Goal: Task Accomplishment & Management: Use online tool/utility

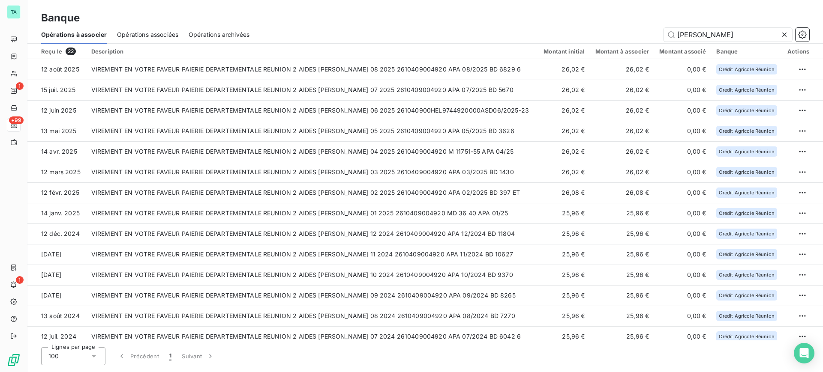
type input "benard marie a"
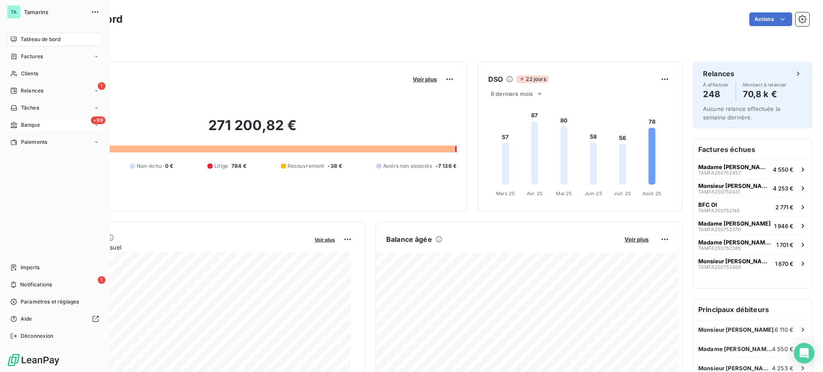
click at [40, 124] on div "+99 Banque" at bounding box center [55, 125] width 96 height 14
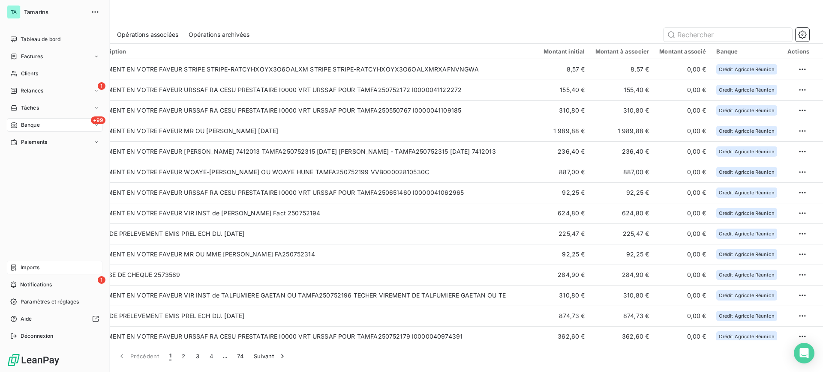
click at [36, 266] on span "Imports" at bounding box center [30, 268] width 19 height 8
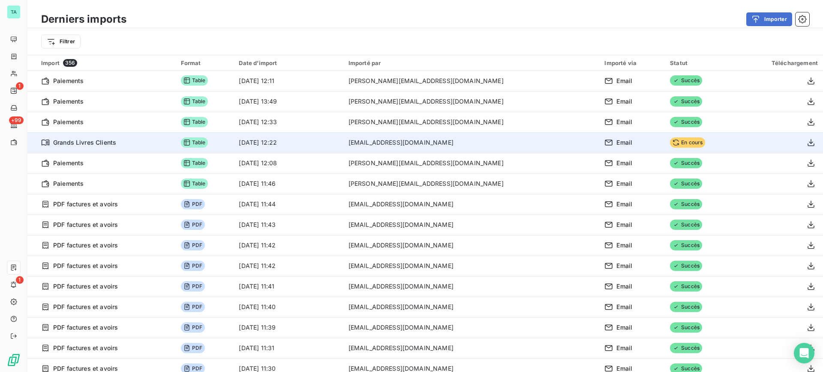
click at [343, 144] on td "[DATE] 12:22" at bounding box center [288, 142] width 109 height 21
click at [670, 143] on span "En cours" at bounding box center [687, 143] width 35 height 10
click at [807, 144] on icon "button" at bounding box center [810, 142] width 7 height 7
click at [740, 142] on div at bounding box center [779, 143] width 78 height 14
click at [670, 143] on span "En cours" at bounding box center [687, 143] width 35 height 10
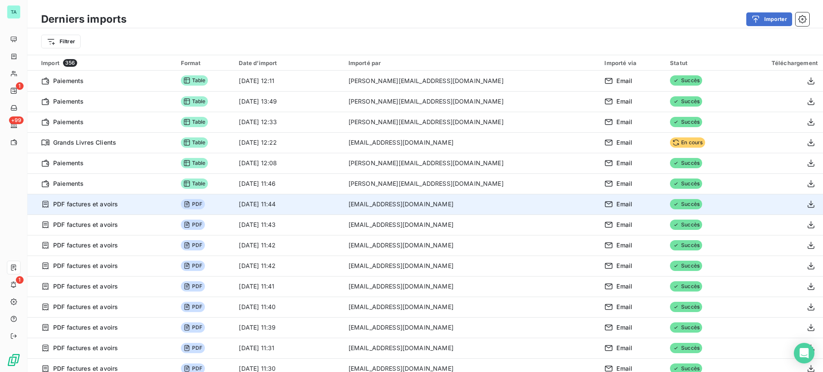
scroll to position [321, 0]
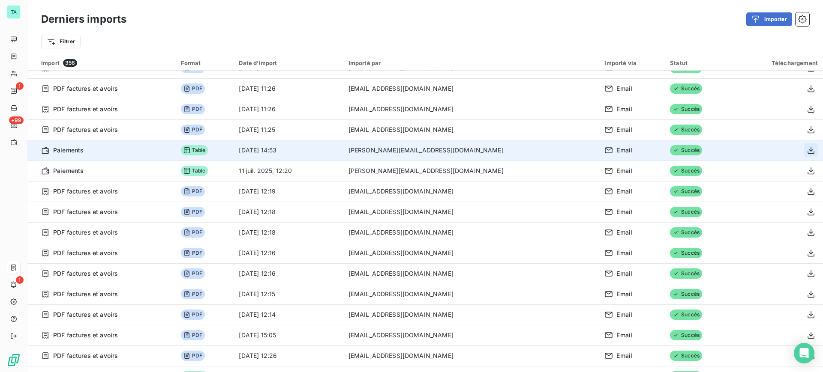
click at [806, 151] on icon "button" at bounding box center [810, 150] width 9 height 9
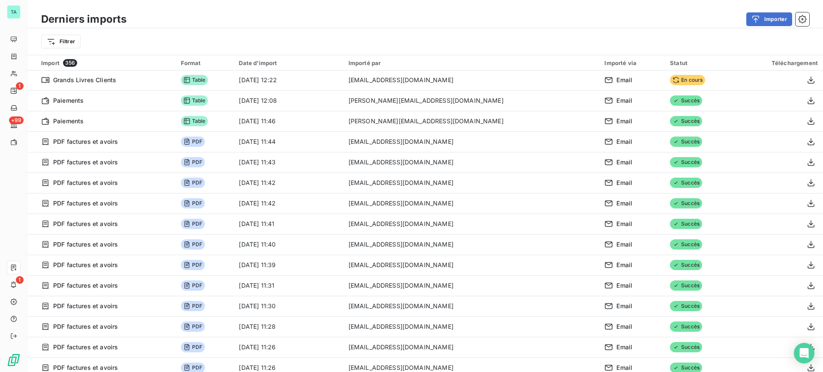
scroll to position [0, 0]
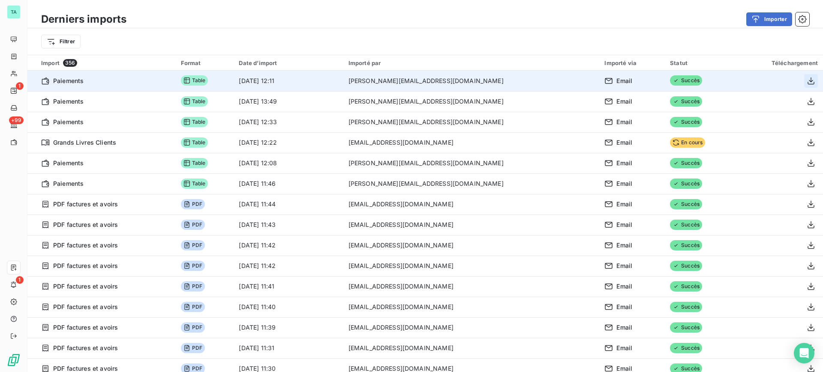
click at [807, 84] on icon "button" at bounding box center [810, 80] width 7 height 7
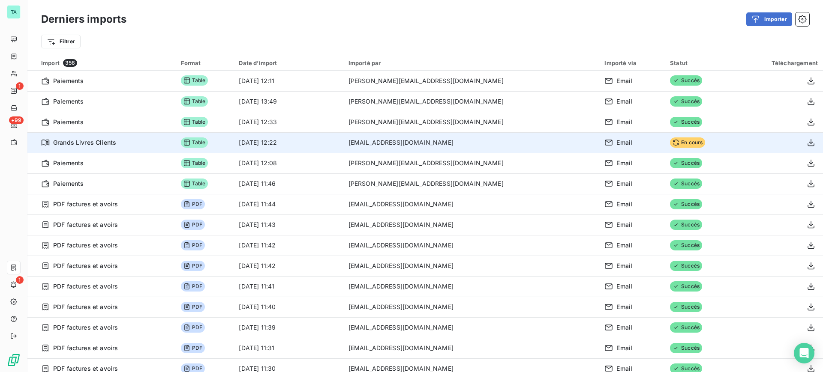
click at [343, 144] on td "[DATE] 12:22" at bounding box center [288, 142] width 109 height 21
drag, startPoint x: 360, startPoint y: 144, endPoint x: 332, endPoint y: 148, distance: 28.5
click at [332, 148] on td "[DATE] 12:22" at bounding box center [288, 142] width 109 height 21
click at [47, 144] on icon at bounding box center [45, 142] width 9 height 9
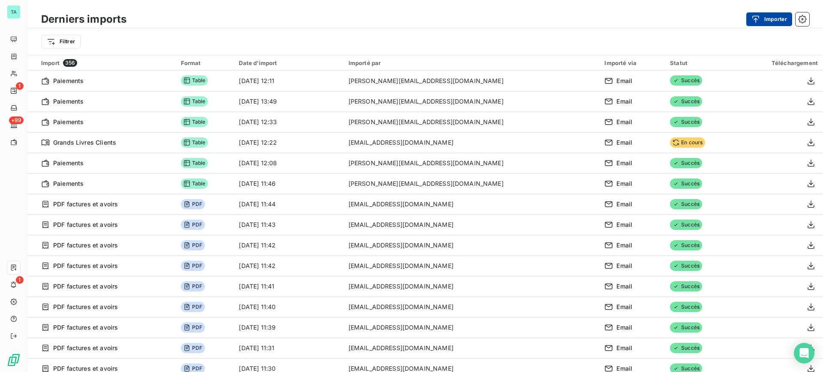
click at [766, 18] on button "Importer" at bounding box center [769, 19] width 46 height 14
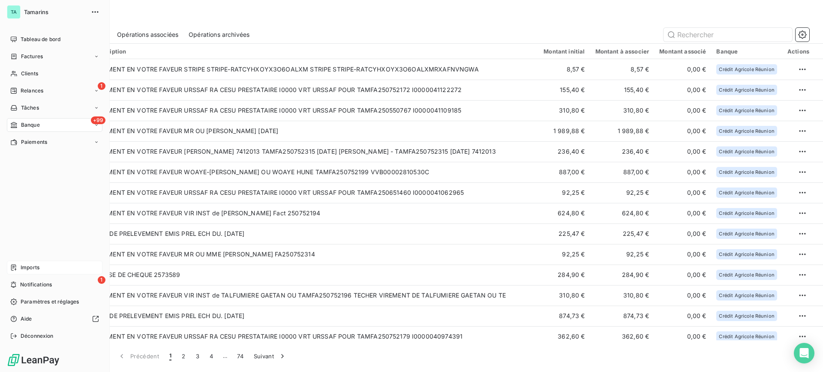
click at [33, 269] on span "Imports" at bounding box center [30, 268] width 19 height 8
click at [37, 268] on span "Imports" at bounding box center [30, 268] width 19 height 8
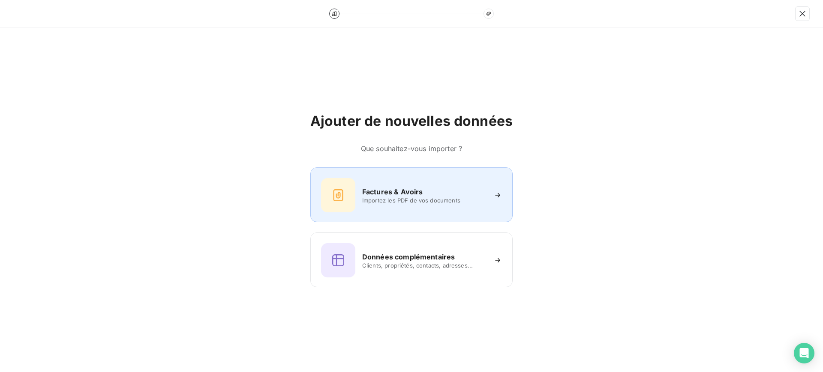
click at [386, 197] on span "Importez les PDF de vos documents" at bounding box center [424, 200] width 124 height 7
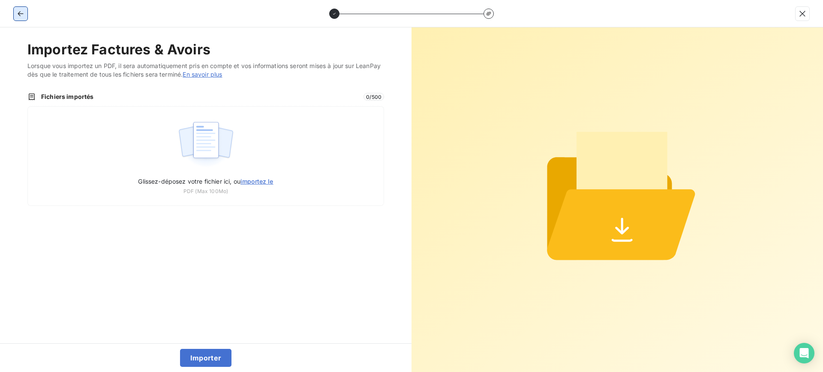
click at [15, 16] on button "button" at bounding box center [21, 14] width 14 height 14
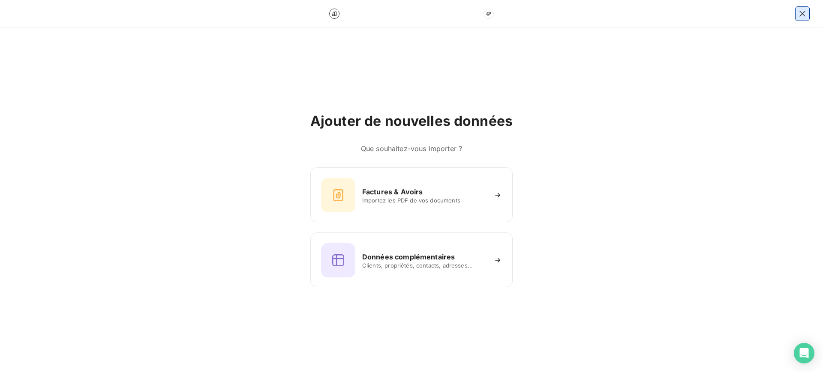
click at [800, 18] on button "button" at bounding box center [802, 14] width 14 height 14
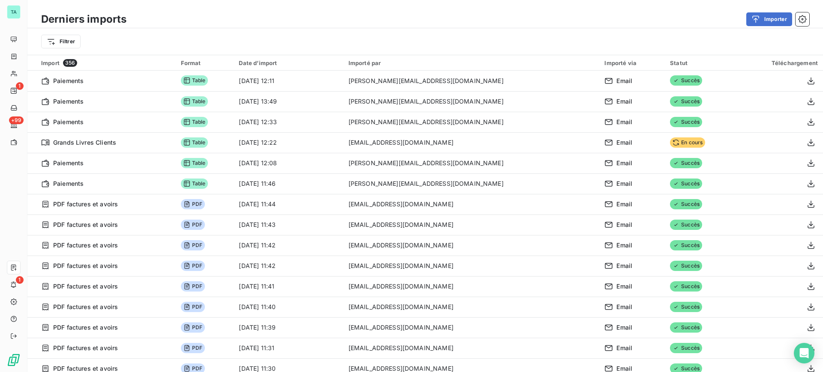
click at [800, 18] on div at bounding box center [412, 22] width 782 height 26
click at [798, 23] on button "button" at bounding box center [802, 19] width 14 height 14
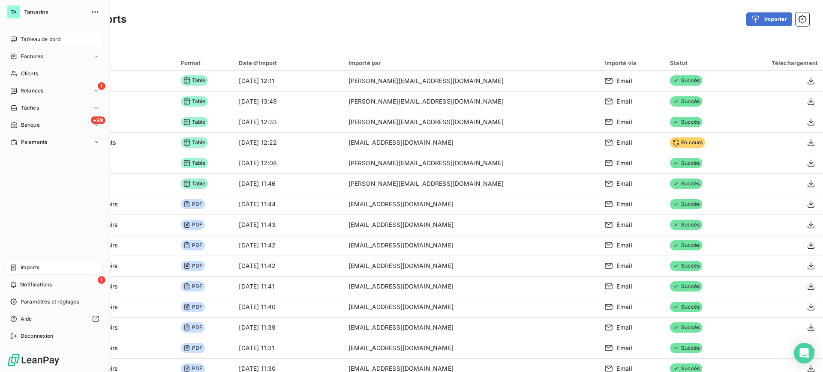
click at [43, 44] on div "Tableau de bord" at bounding box center [55, 40] width 96 height 14
